Goal: Task Accomplishment & Management: Use online tool/utility

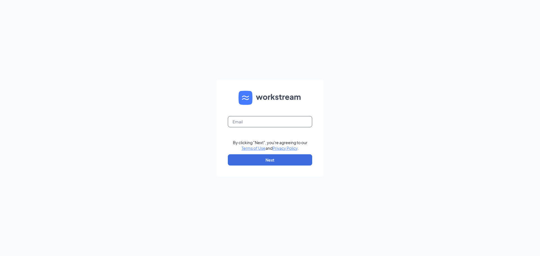
click at [270, 123] on input "text" at bounding box center [270, 121] width 84 height 11
type input "jeremykallies@gmail.com"
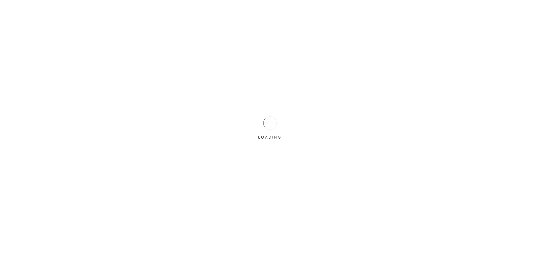
click at [260, 158] on div "LOADING" at bounding box center [270, 128] width 540 height 256
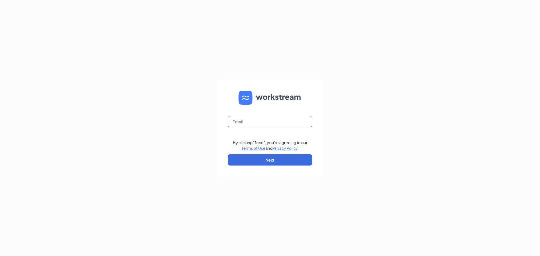
click at [258, 122] on input "text" at bounding box center [270, 121] width 84 height 11
type input "jeremykallies@gmail.com"
click at [252, 160] on button "Next" at bounding box center [270, 160] width 84 height 11
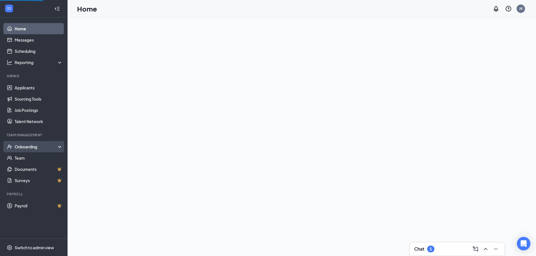
click at [28, 148] on div "Onboarding" at bounding box center [36, 147] width 43 height 6
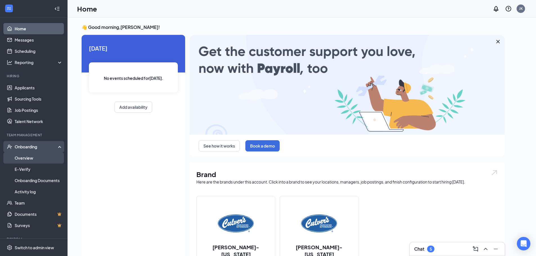
click at [24, 157] on link "Overview" at bounding box center [39, 158] width 48 height 11
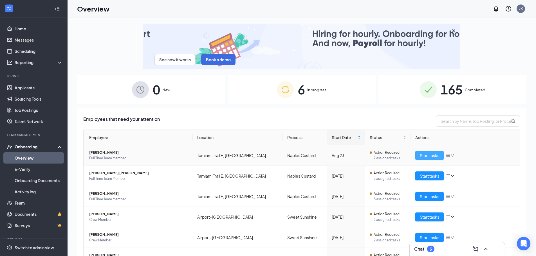
click at [434, 156] on span "Start tasks" at bounding box center [429, 156] width 19 height 6
